Goal: Navigation & Orientation: Find specific page/section

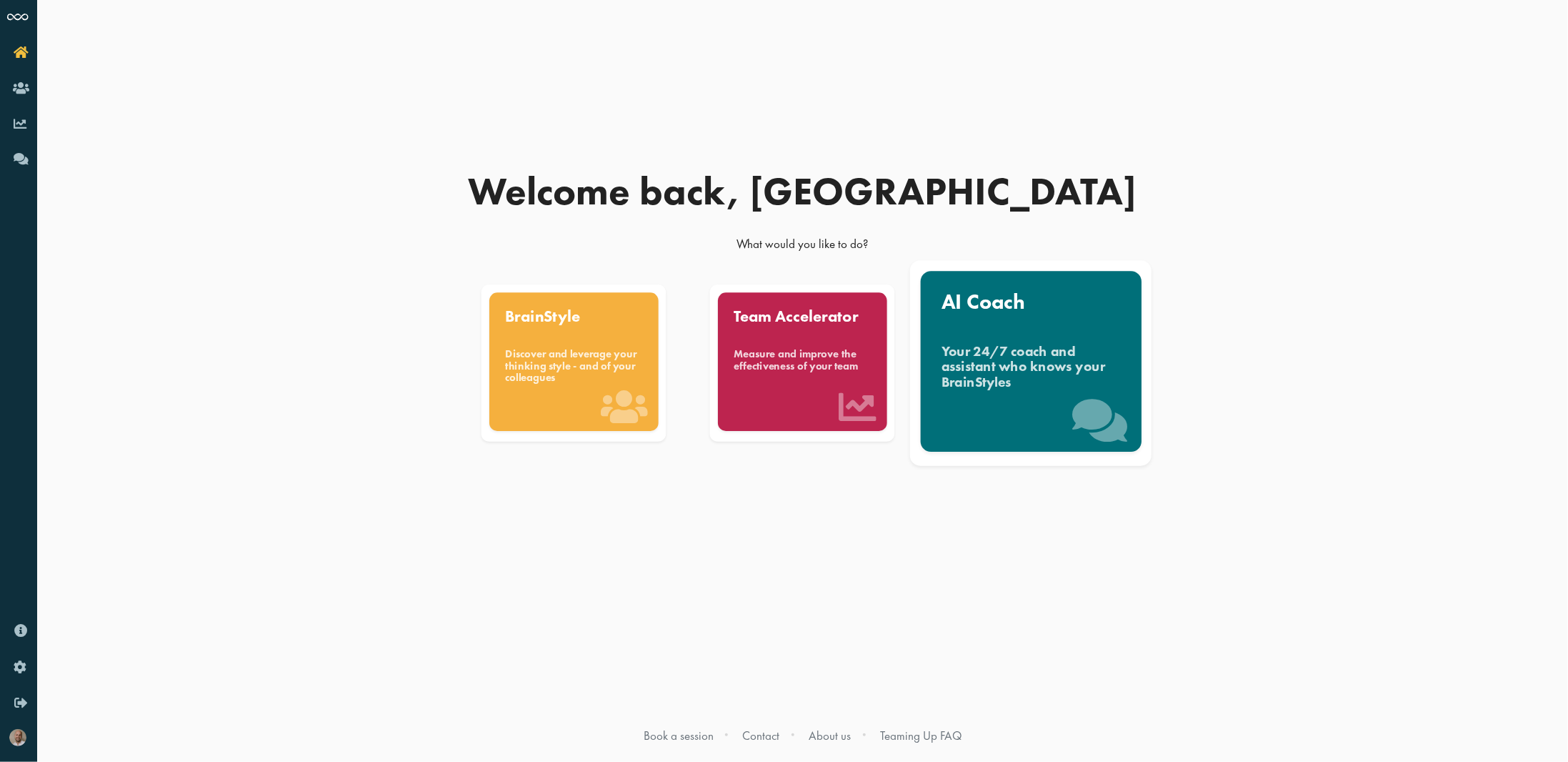
click at [956, 371] on div "Your 24/7 coach and assistant who knows your BrainStyles" at bounding box center [1031, 367] width 179 height 48
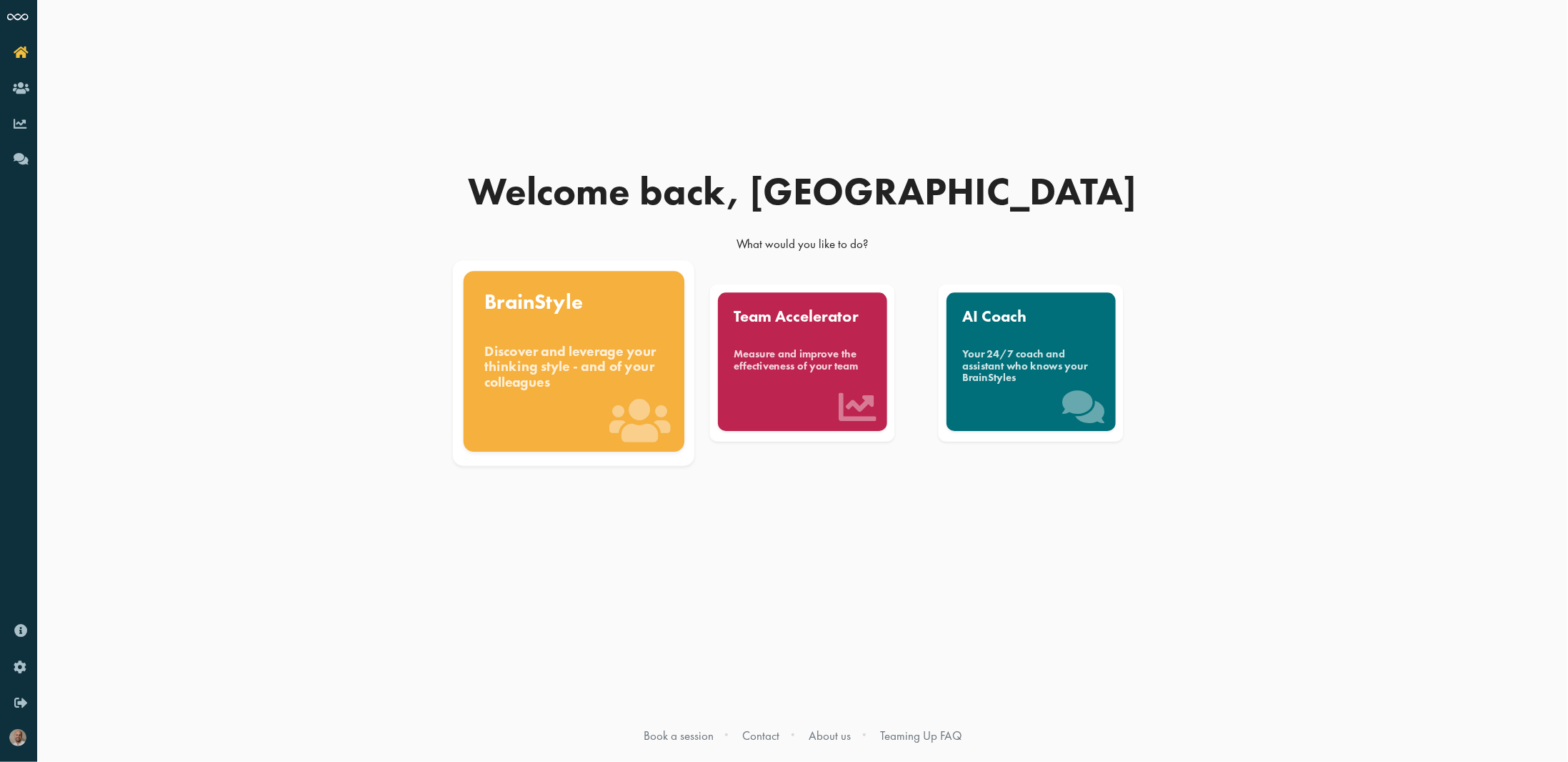
click at [539, 339] on div "BrainStyle Discover and leverage your thinking style - and of your colleagues" at bounding box center [574, 361] width 221 height 181
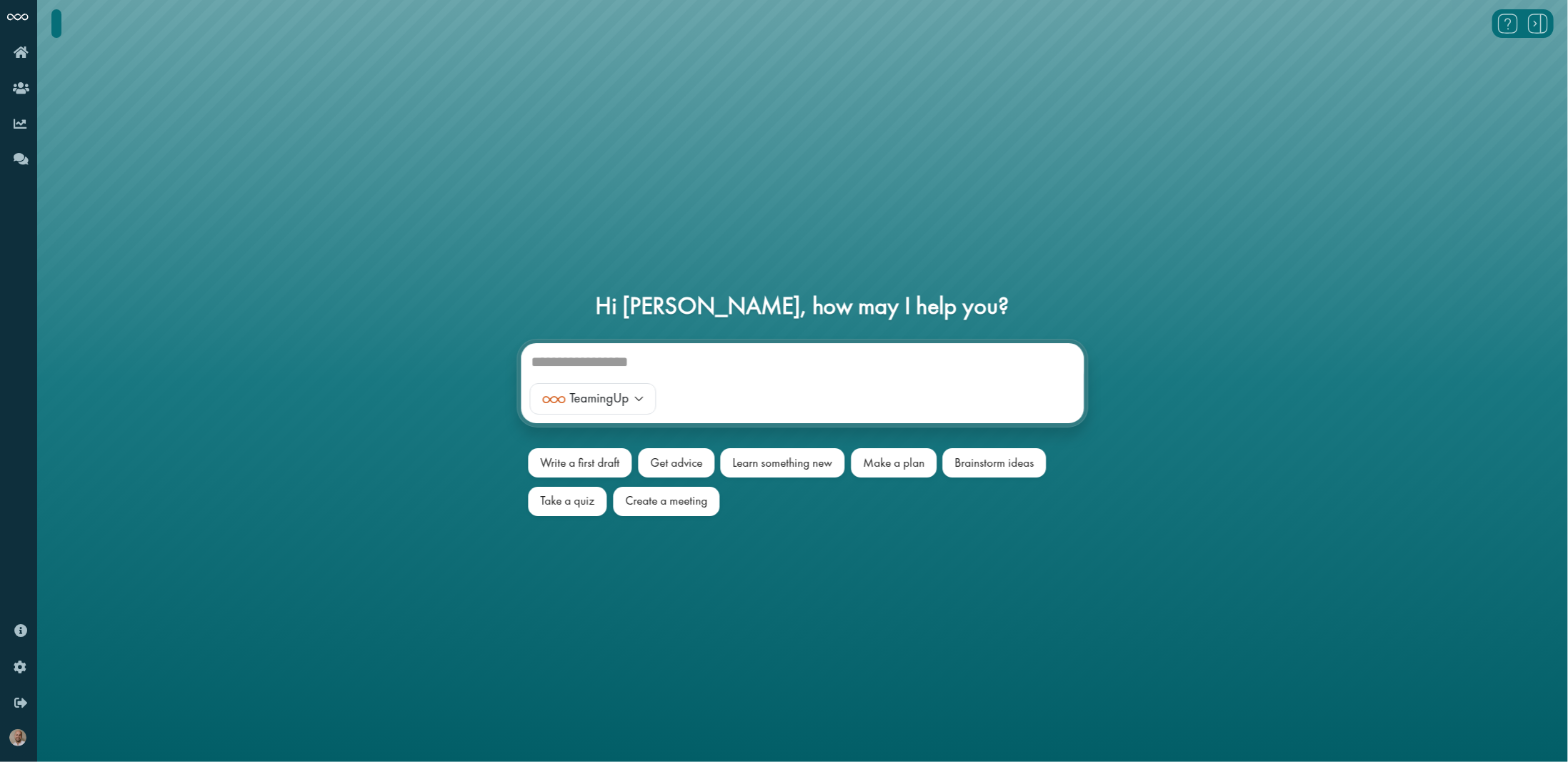
scroll to position [39, 0]
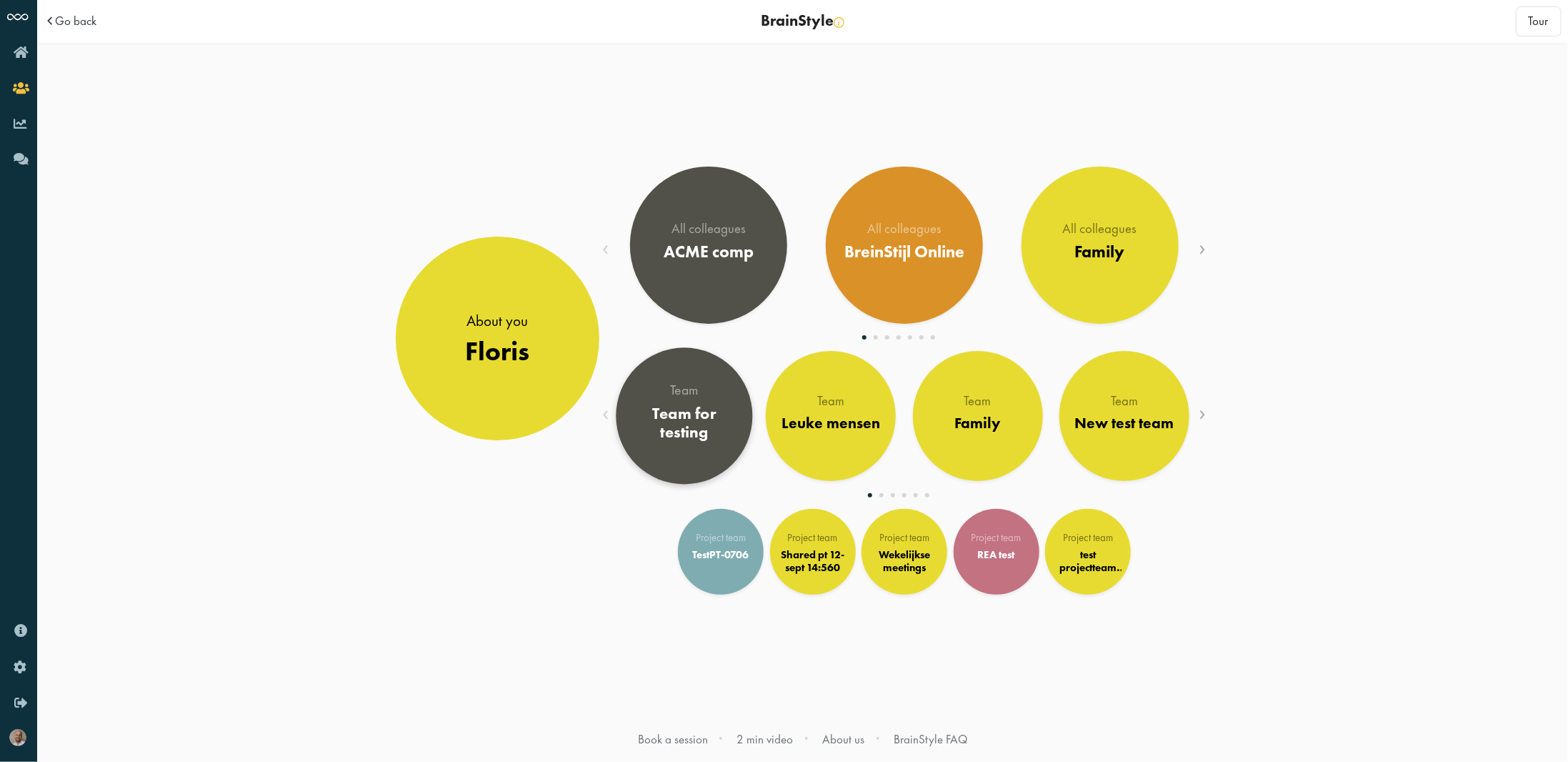
click at [691, 438] on div "Team for testing" at bounding box center [684, 423] width 110 height 39
click at [89, 21] on span "Go back" at bounding box center [76, 21] width 42 height 12
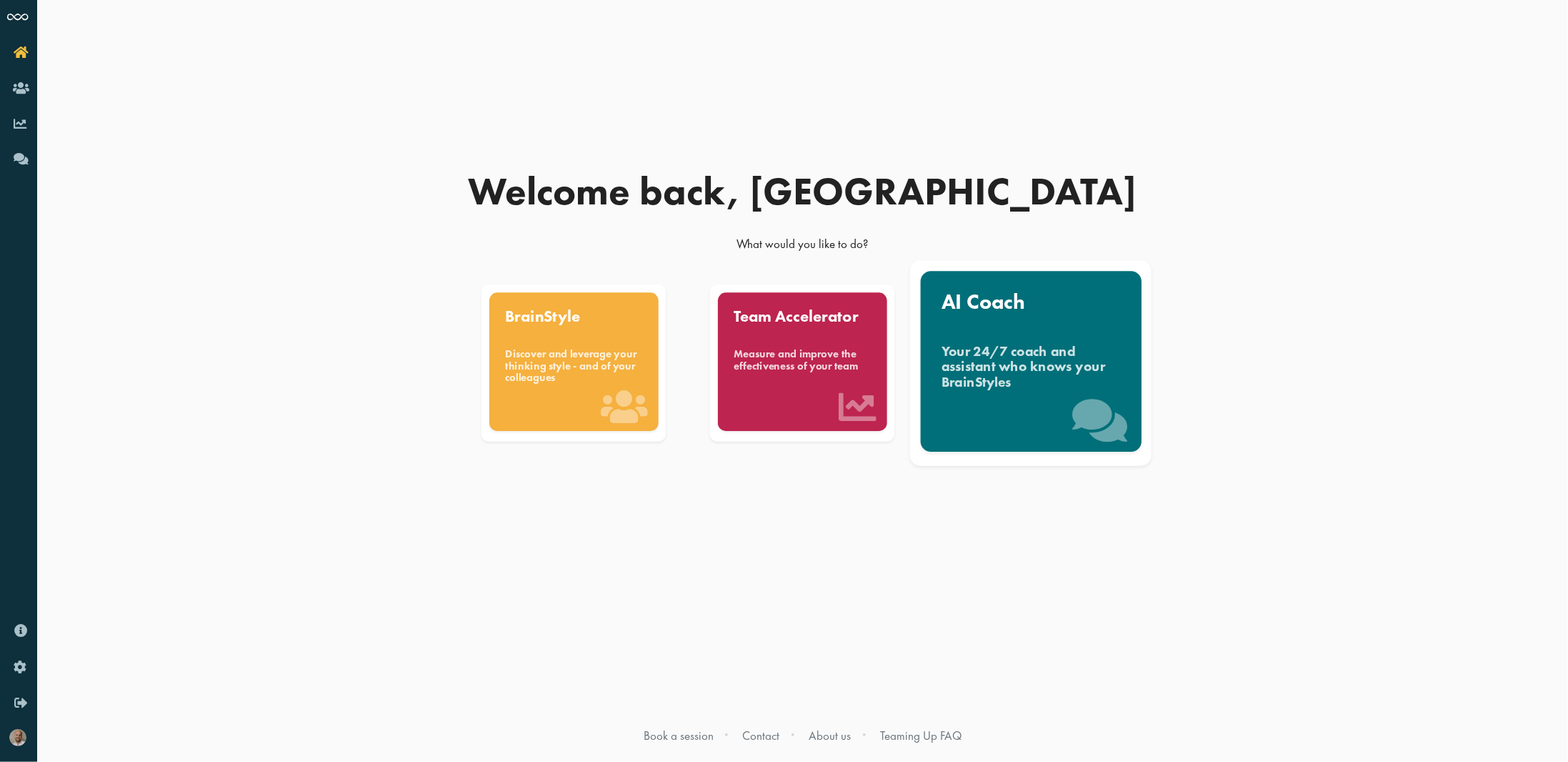
click at [1053, 337] on div "AI Coach Your 24/7 coach and assistant who knows your BrainStyles" at bounding box center [1031, 361] width 221 height 181
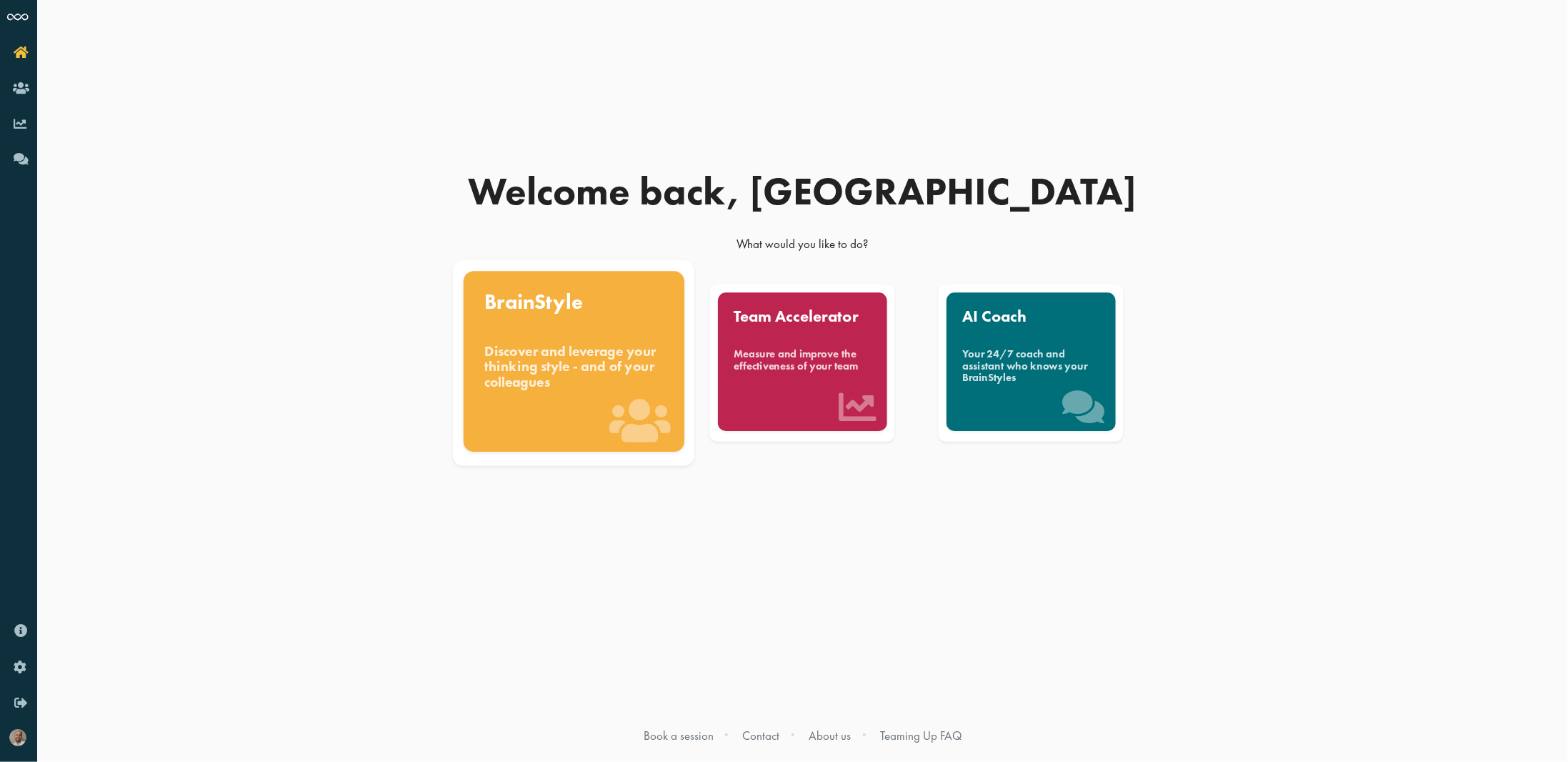
click at [577, 343] on div "Discover and leverage your thinking style - and of your colleagues" at bounding box center [574, 367] width 179 height 48
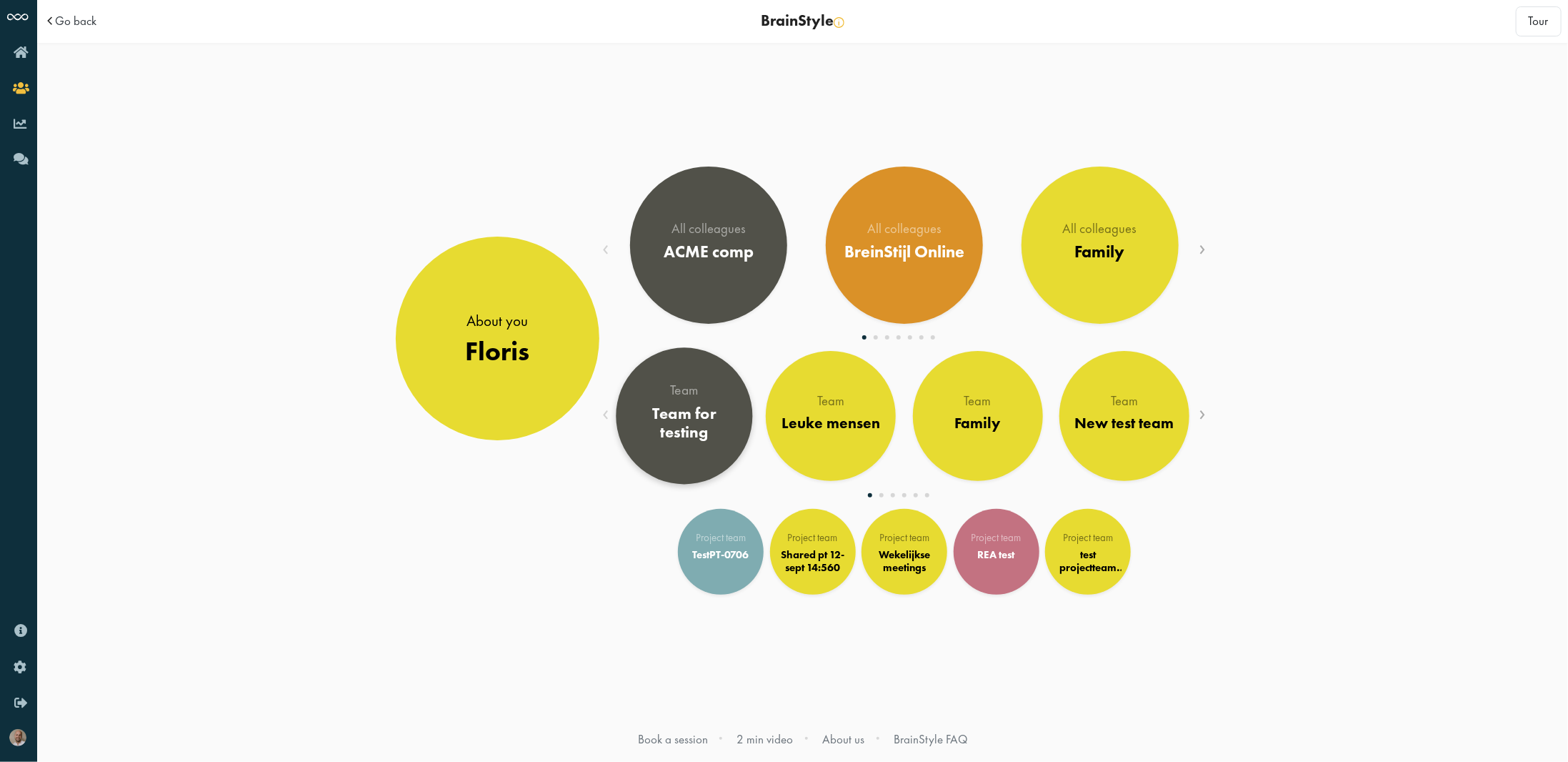
click at [704, 428] on div "Team for testing" at bounding box center [684, 423] width 110 height 39
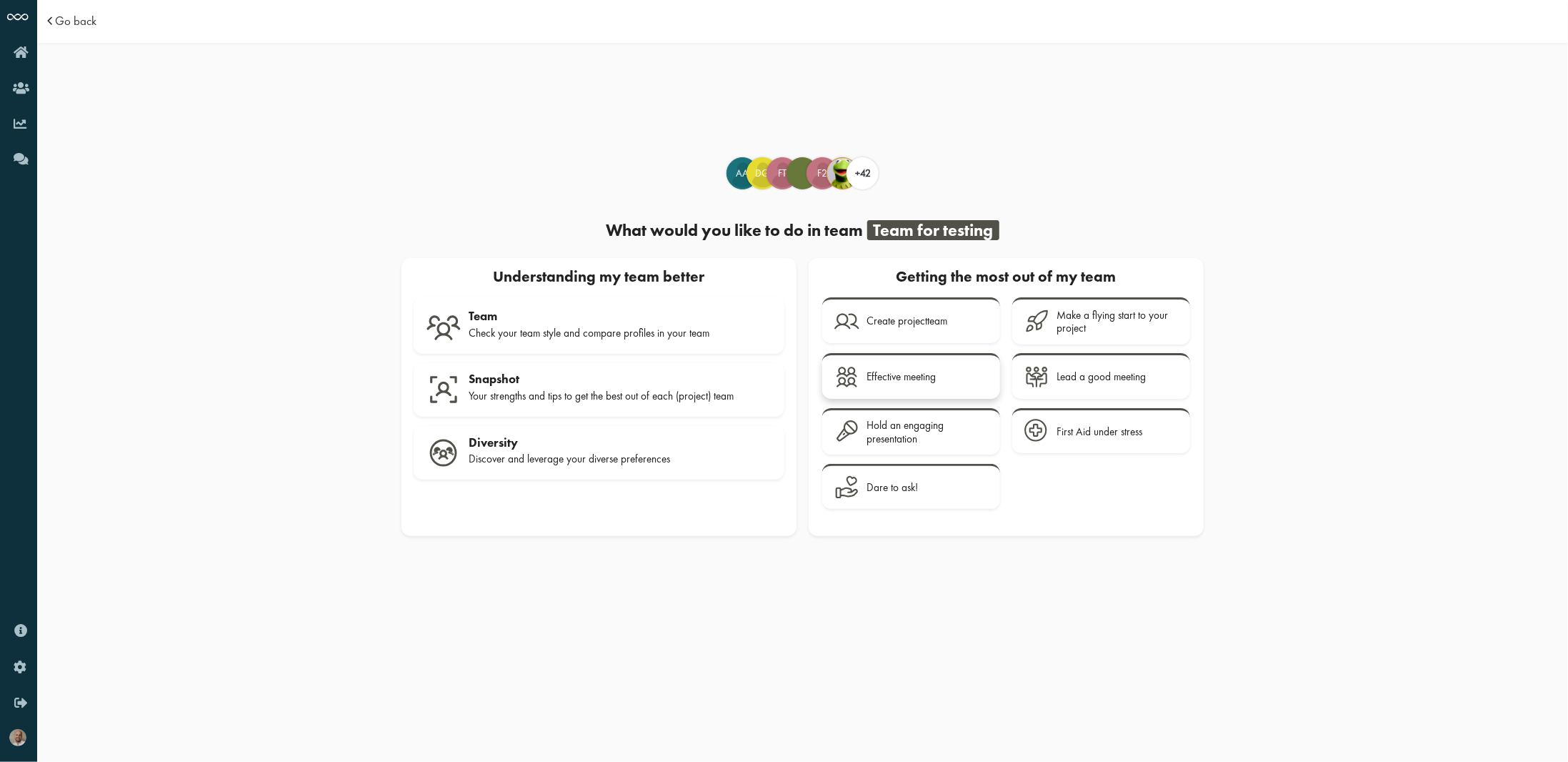
click at [880, 371] on div "Effective meeting" at bounding box center [901, 377] width 69 height 13
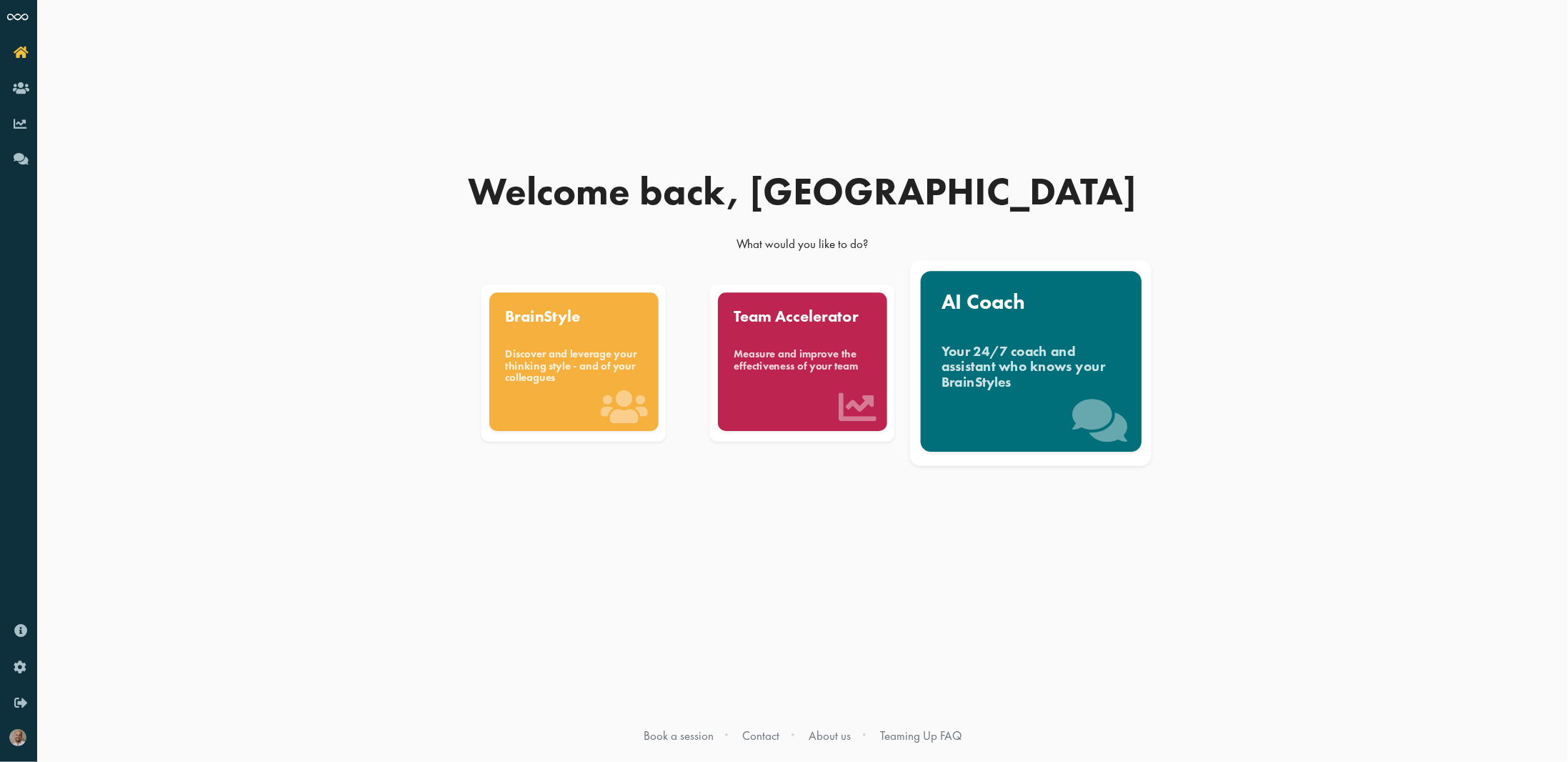
click at [1009, 337] on div "AI Coach Your 24/7 coach and assistant who knows your BrainStyles" at bounding box center [1031, 361] width 221 height 181
